Goal: Complete application form

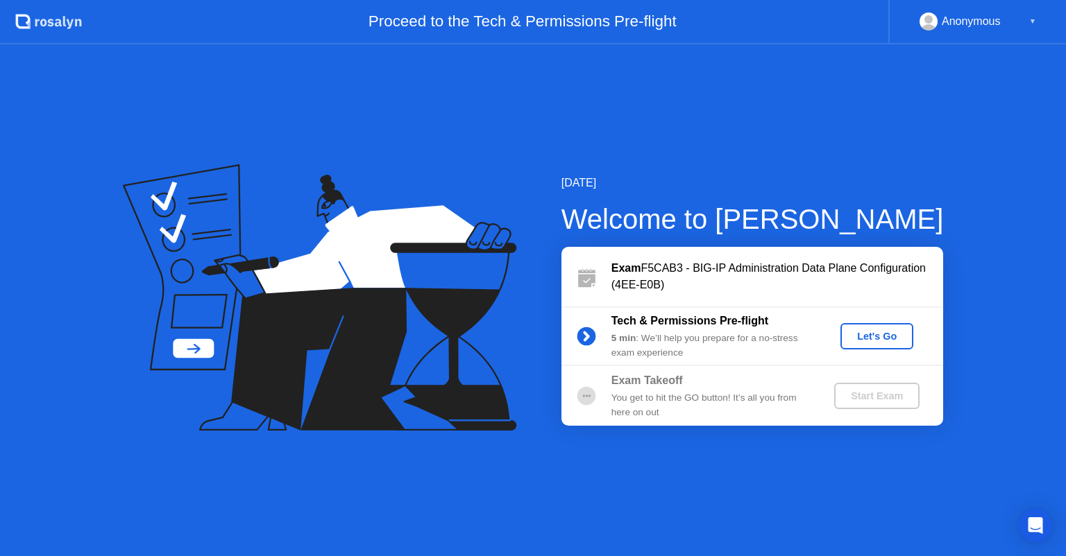
click at [851, 336] on div "Let's Go" at bounding box center [877, 336] width 62 height 11
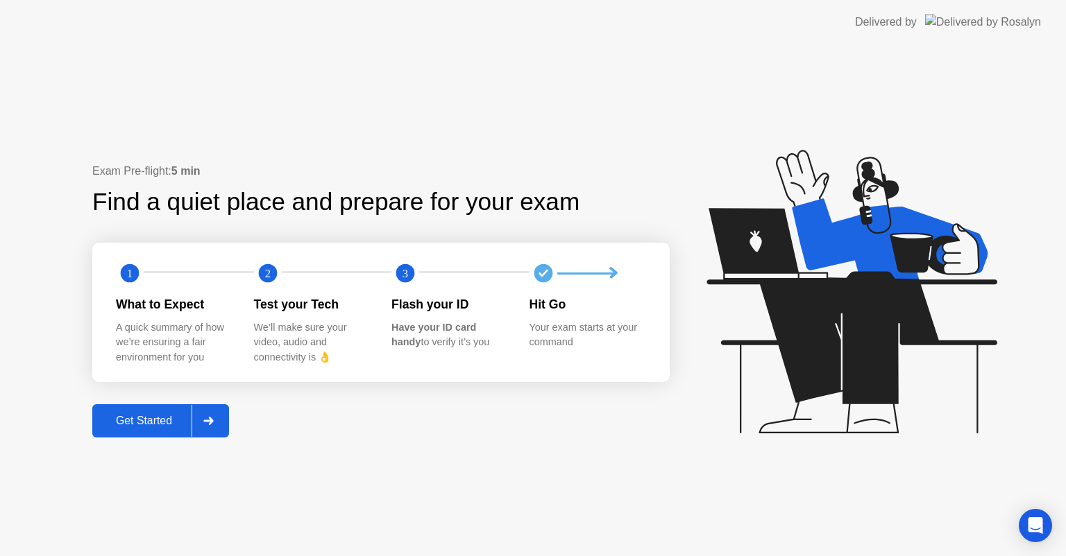
click at [153, 415] on div "Get Started" at bounding box center [143, 421] width 95 height 12
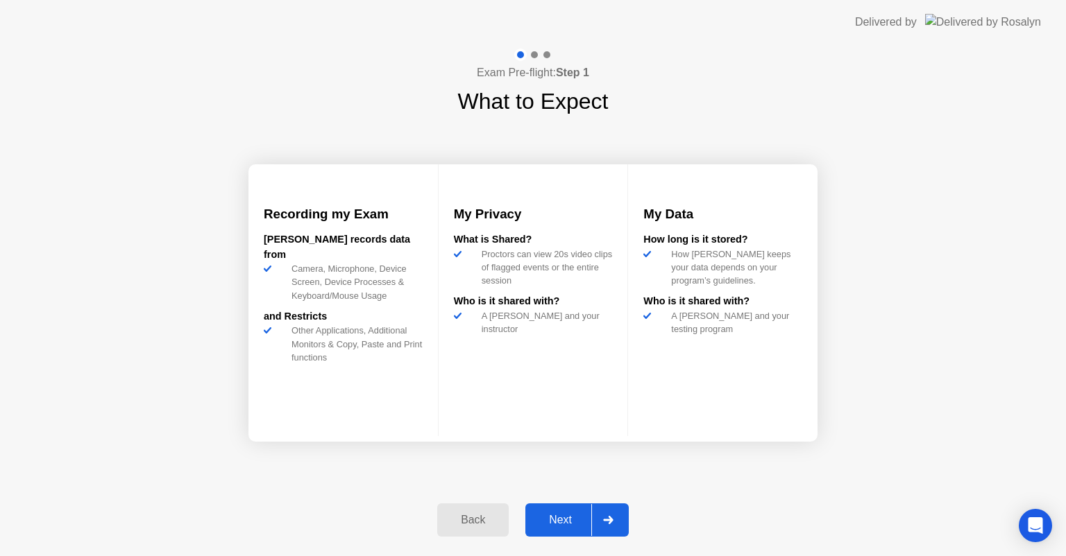
click at [554, 514] on div "Next" at bounding box center [560, 520] width 62 height 12
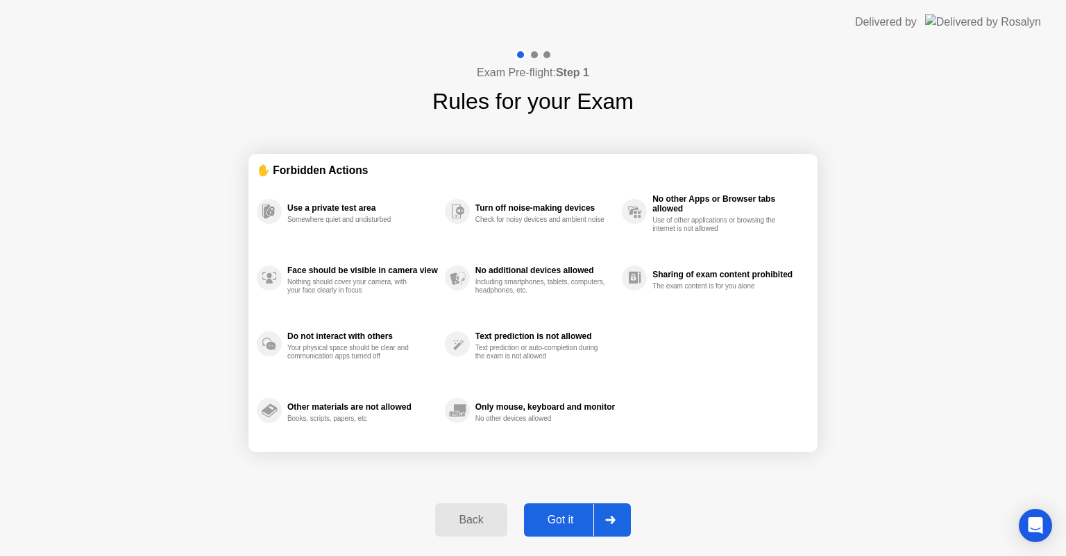
click at [557, 519] on div "Got it" at bounding box center [560, 520] width 65 height 12
select select "**********"
select select "*******"
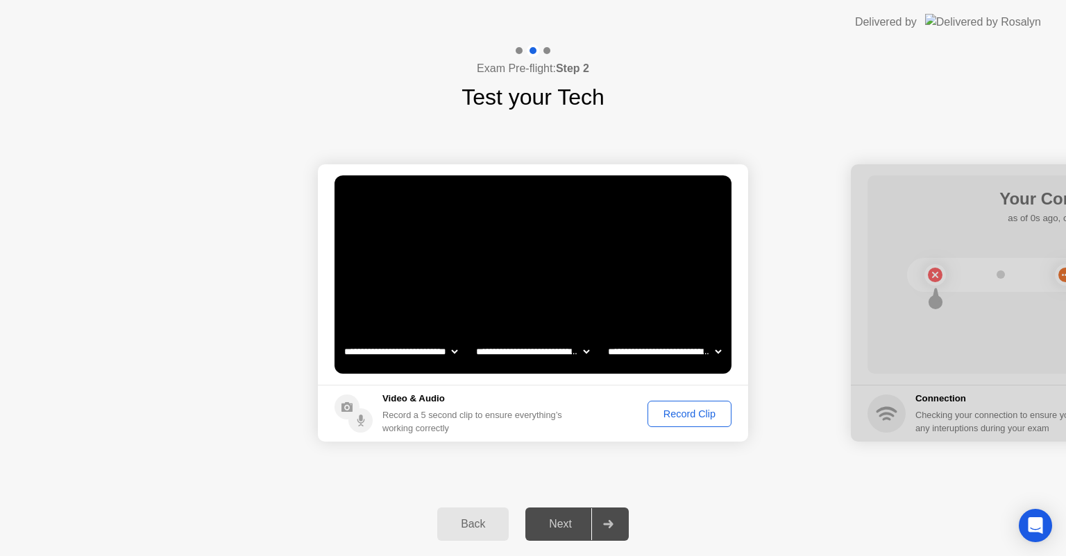
click at [707, 409] on div "Record Clip" at bounding box center [689, 414] width 74 height 11
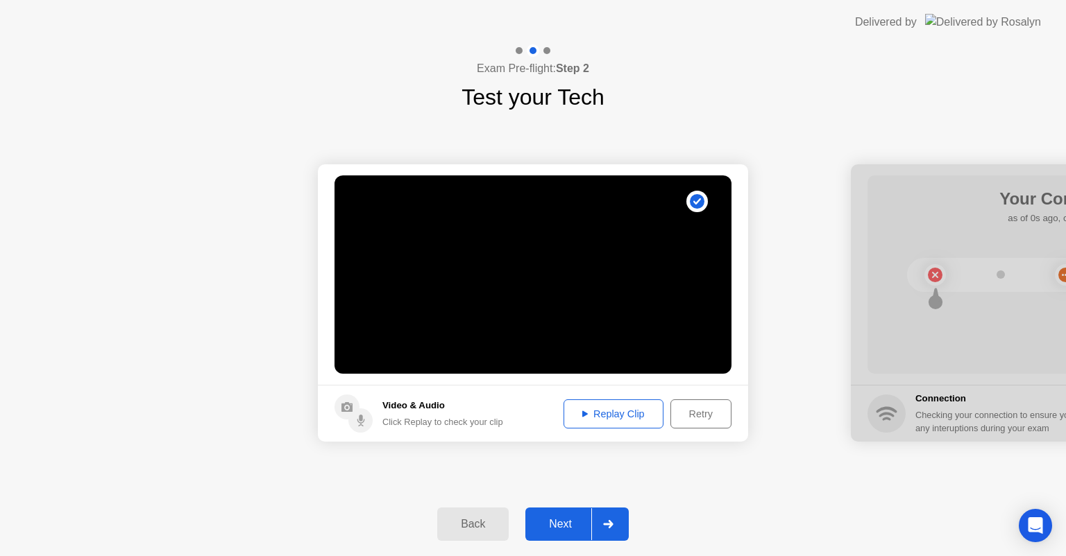
click at [572, 527] on div "Next" at bounding box center [560, 524] width 62 height 12
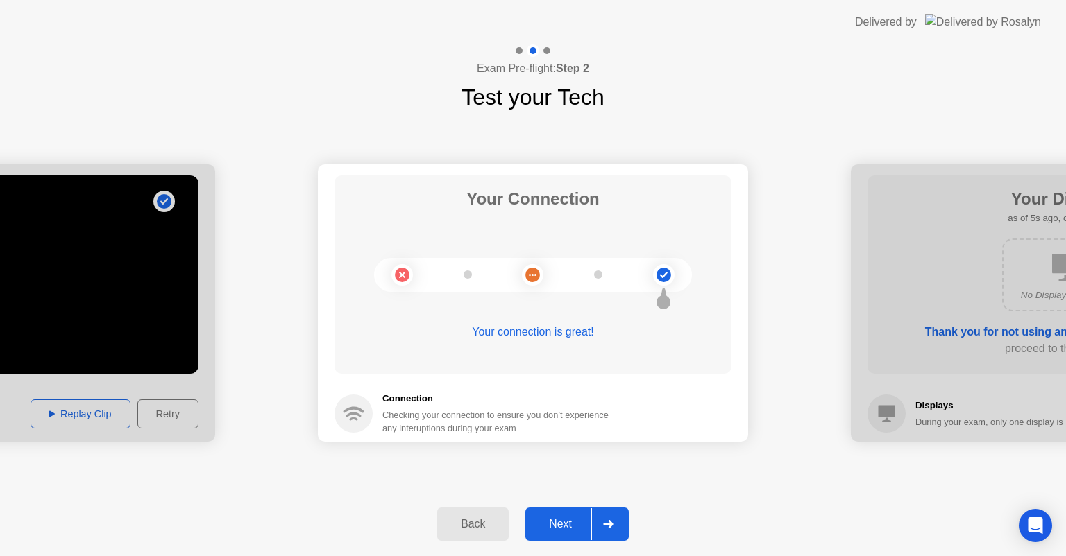
click at [572, 527] on div "Next" at bounding box center [560, 524] width 62 height 12
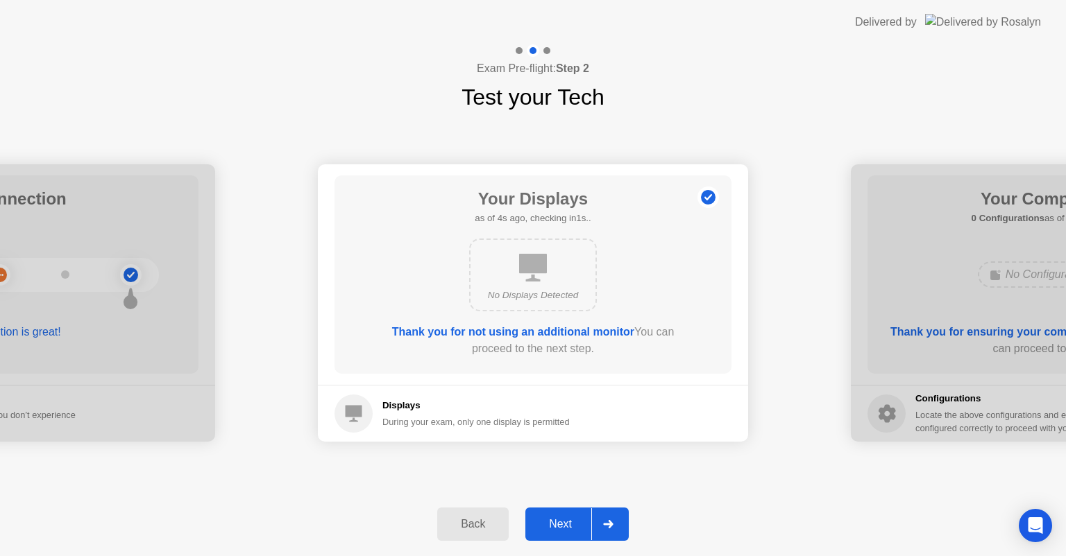
click at [572, 527] on div "Next" at bounding box center [560, 524] width 62 height 12
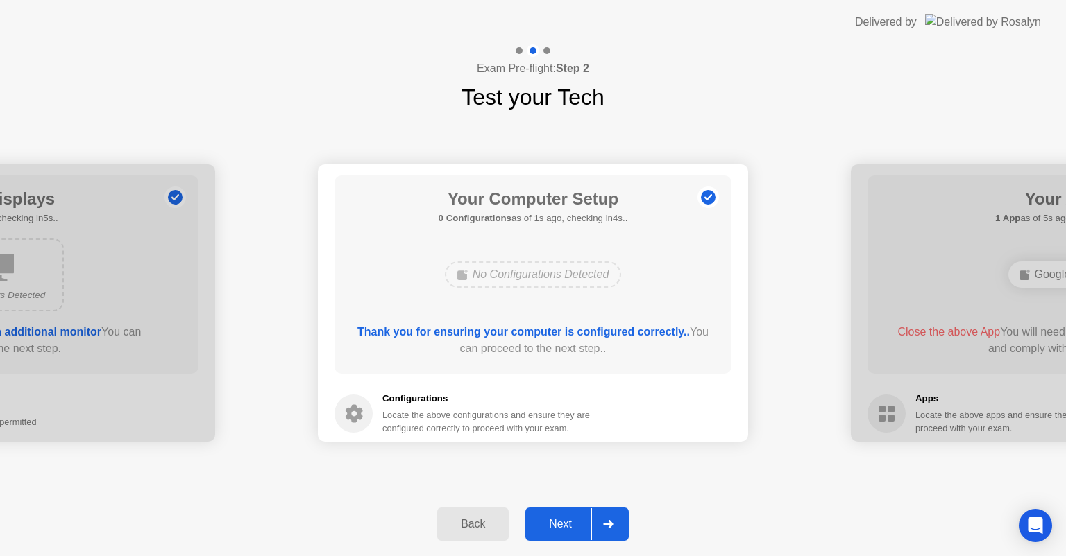
click at [572, 527] on div "Next" at bounding box center [560, 524] width 62 height 12
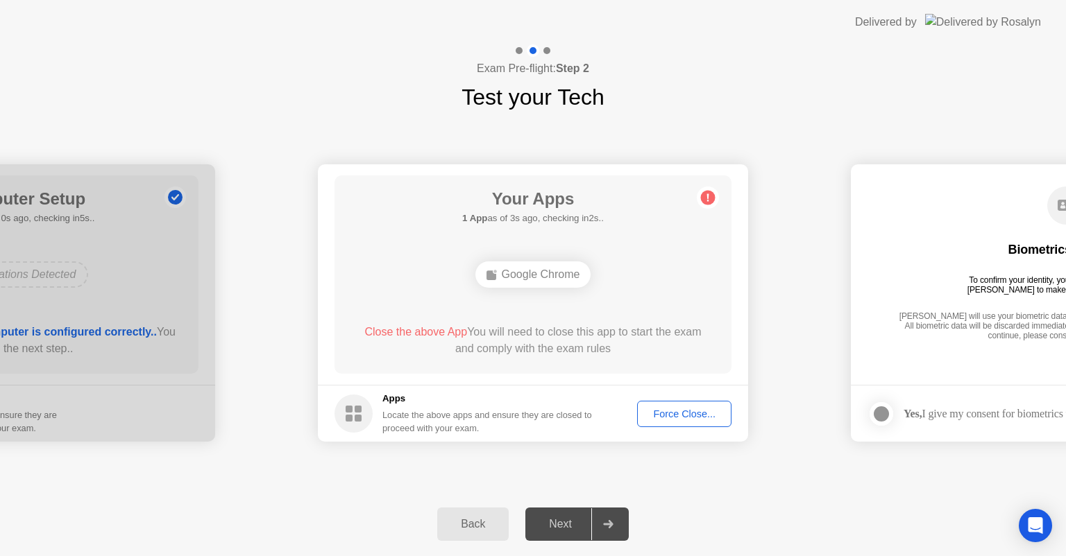
click at [689, 411] on div "Force Close..." at bounding box center [684, 414] width 85 height 11
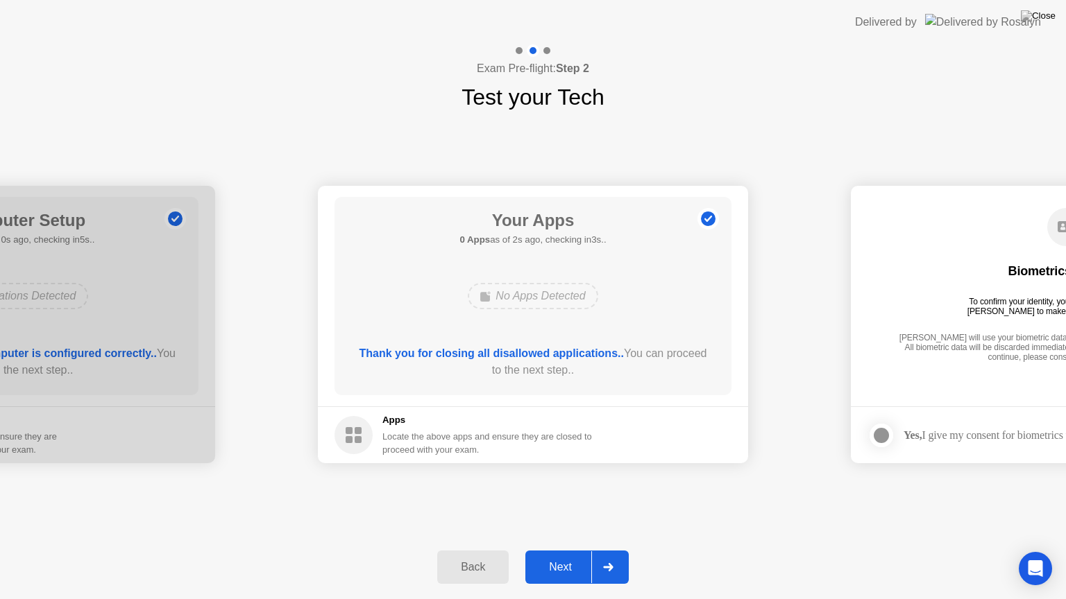
click at [554, 555] on button "Next" at bounding box center [576, 567] width 103 height 33
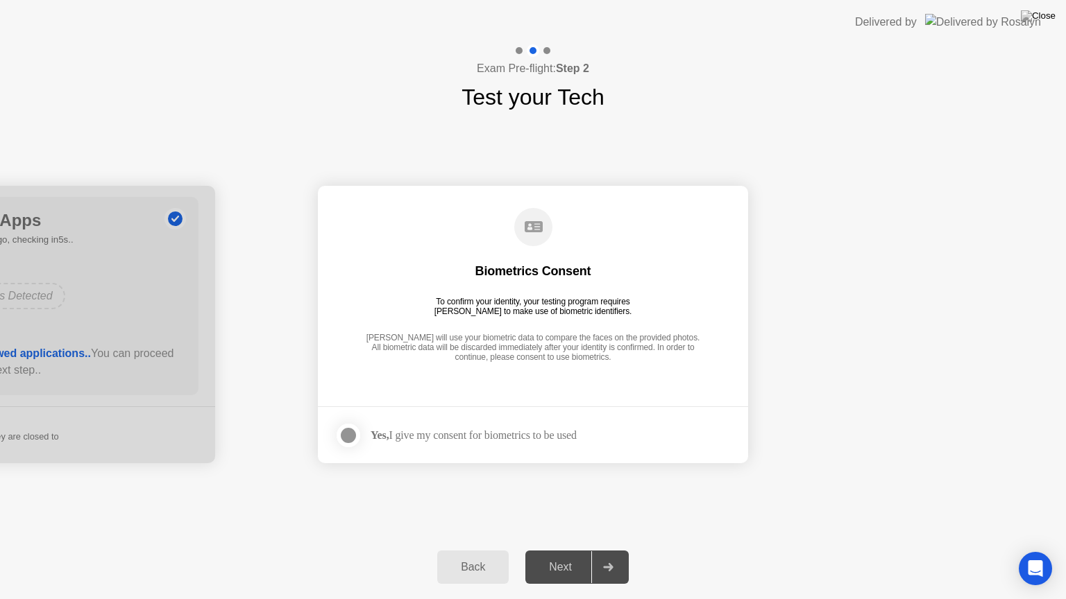
click at [518, 438] on div "Yes, I give my consent for biometrics to be used" at bounding box center [473, 435] width 206 height 13
click at [352, 438] on div at bounding box center [348, 435] width 17 height 17
click at [558, 556] on div "Next" at bounding box center [560, 567] width 62 height 12
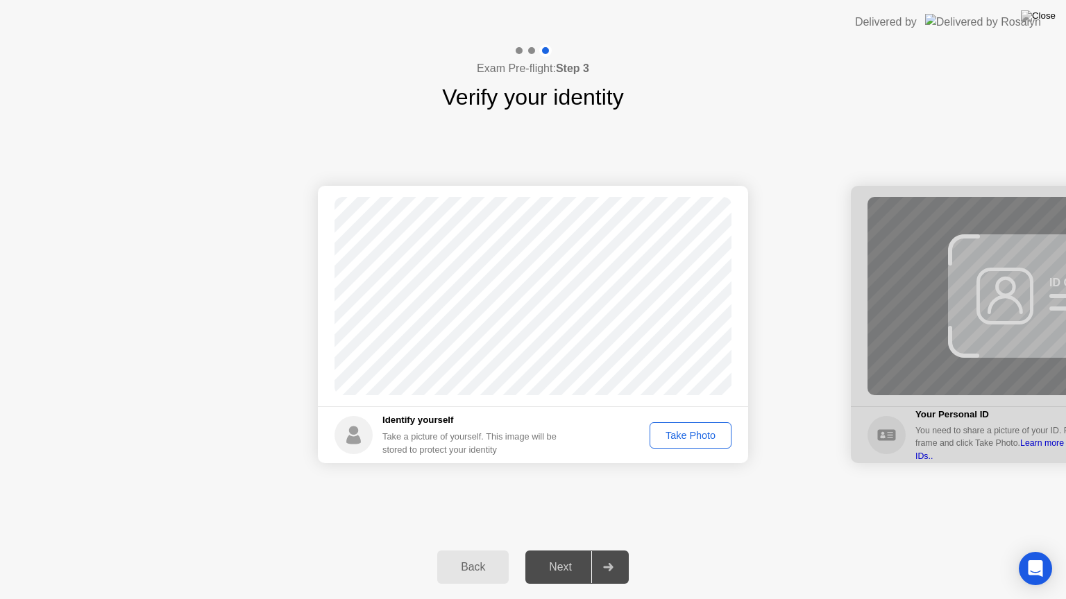
click at [680, 441] on div "Take Photo" at bounding box center [690, 435] width 72 height 11
click at [557, 556] on div "Next" at bounding box center [560, 567] width 62 height 12
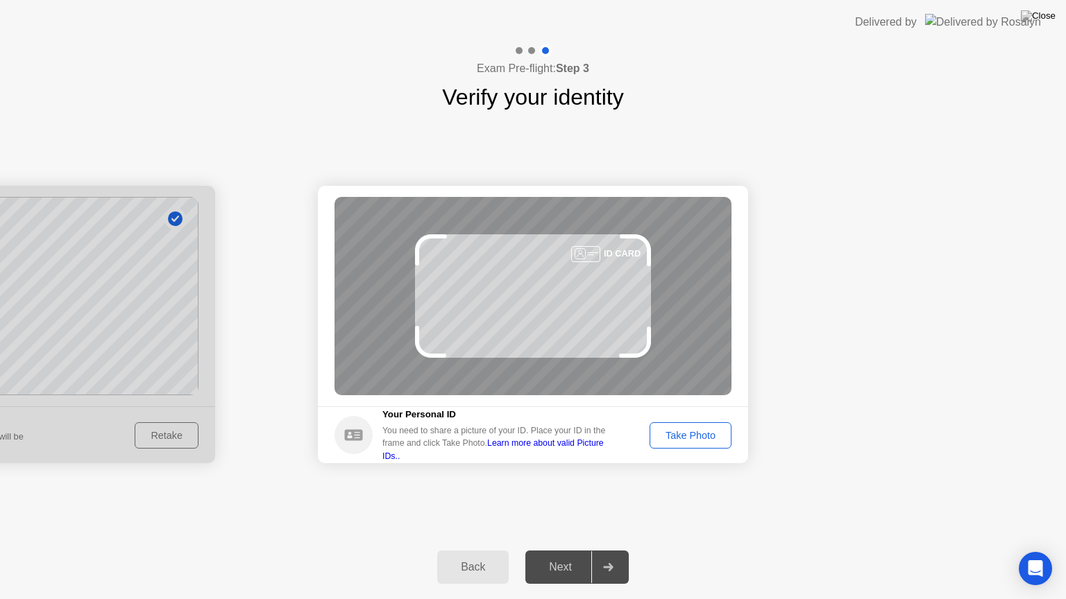
click at [676, 435] on div "Take Photo" at bounding box center [690, 435] width 72 height 11
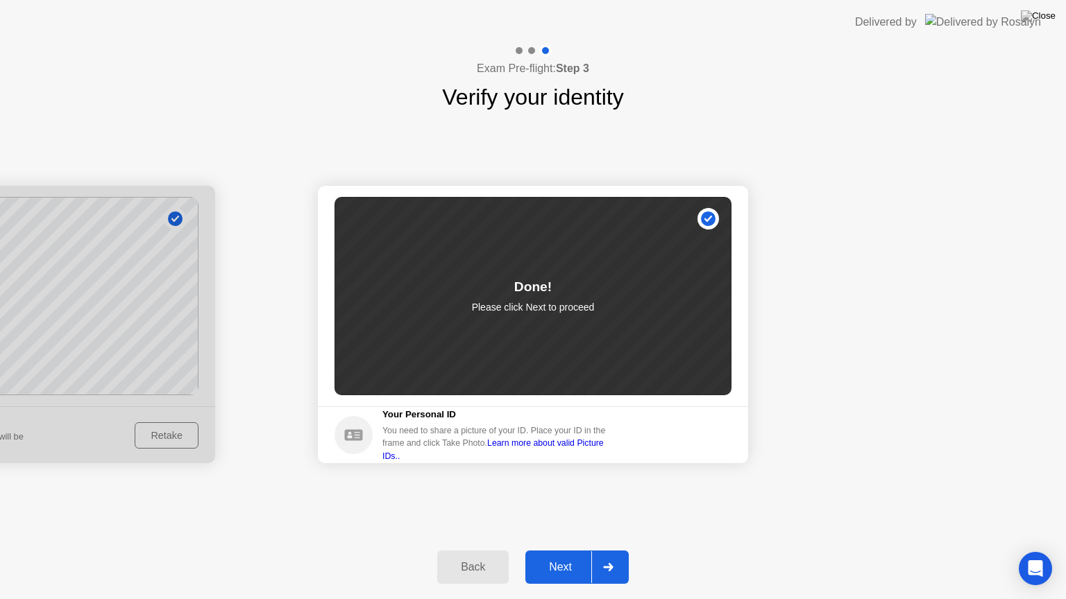
click at [559, 556] on div "Next" at bounding box center [560, 567] width 62 height 12
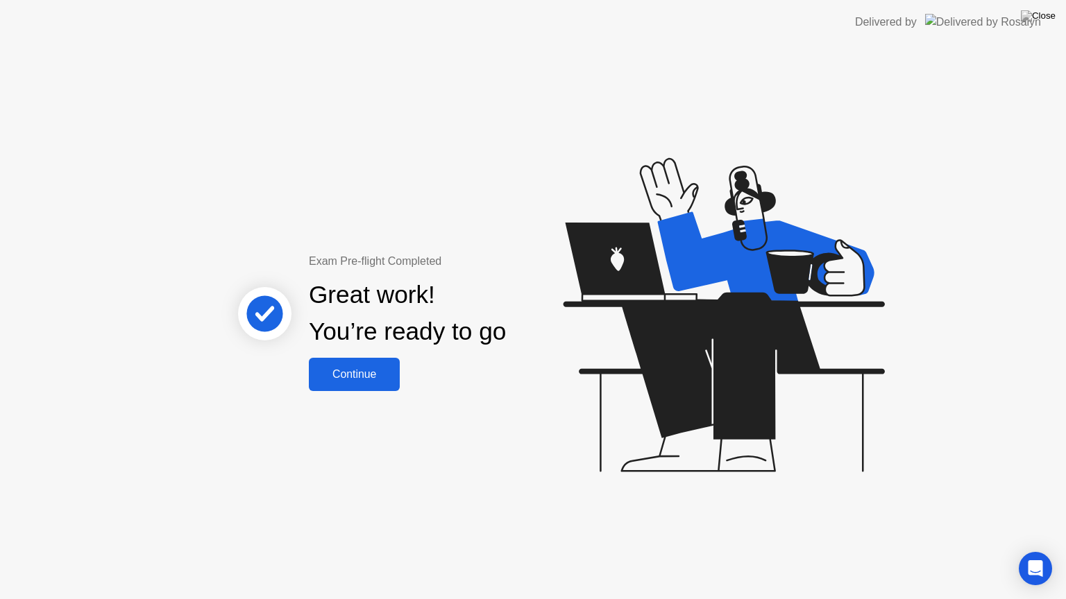
click at [366, 381] on div "Continue" at bounding box center [354, 374] width 83 height 12
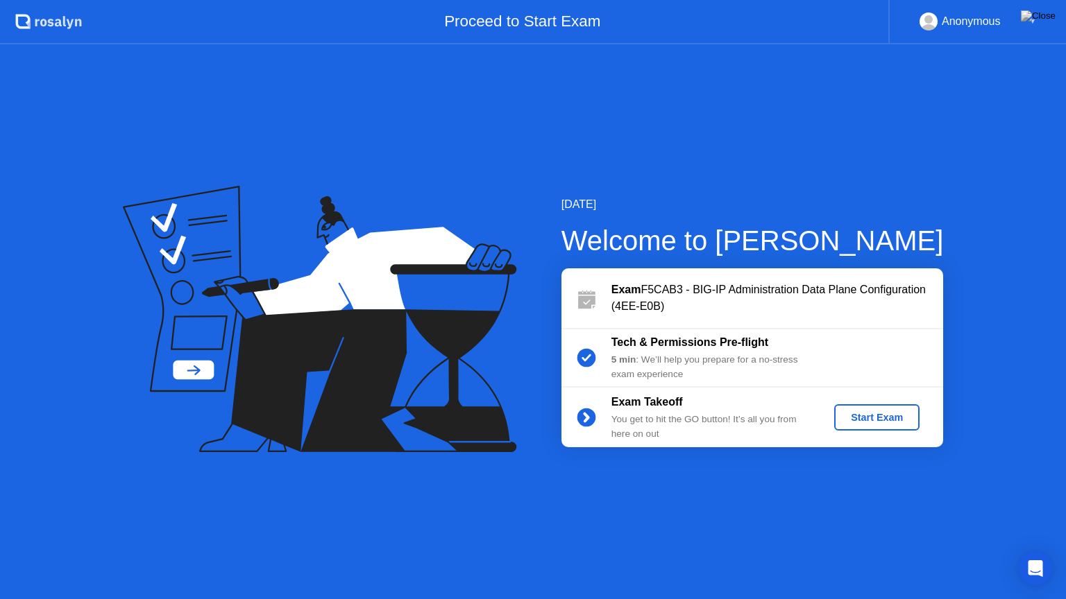
click at [891, 420] on div "Start Exam" at bounding box center [876, 417] width 74 height 11
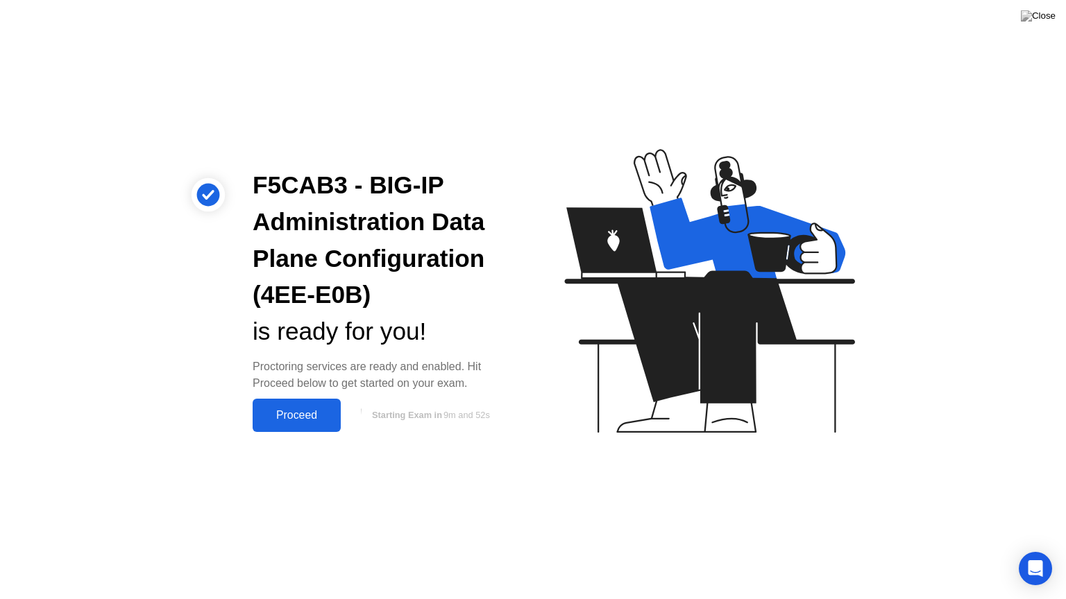
click at [314, 416] on div "Proceed" at bounding box center [297, 415] width 80 height 12
